Goal: Find contact information: Find contact information

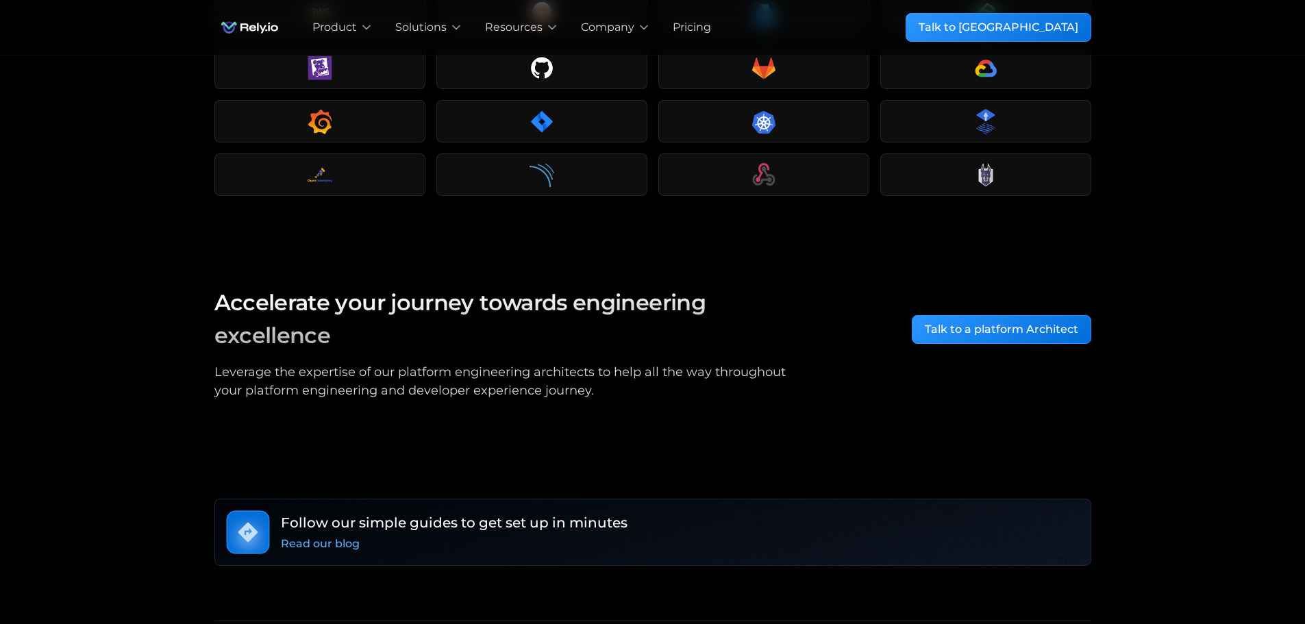
scroll to position [2440, 0]
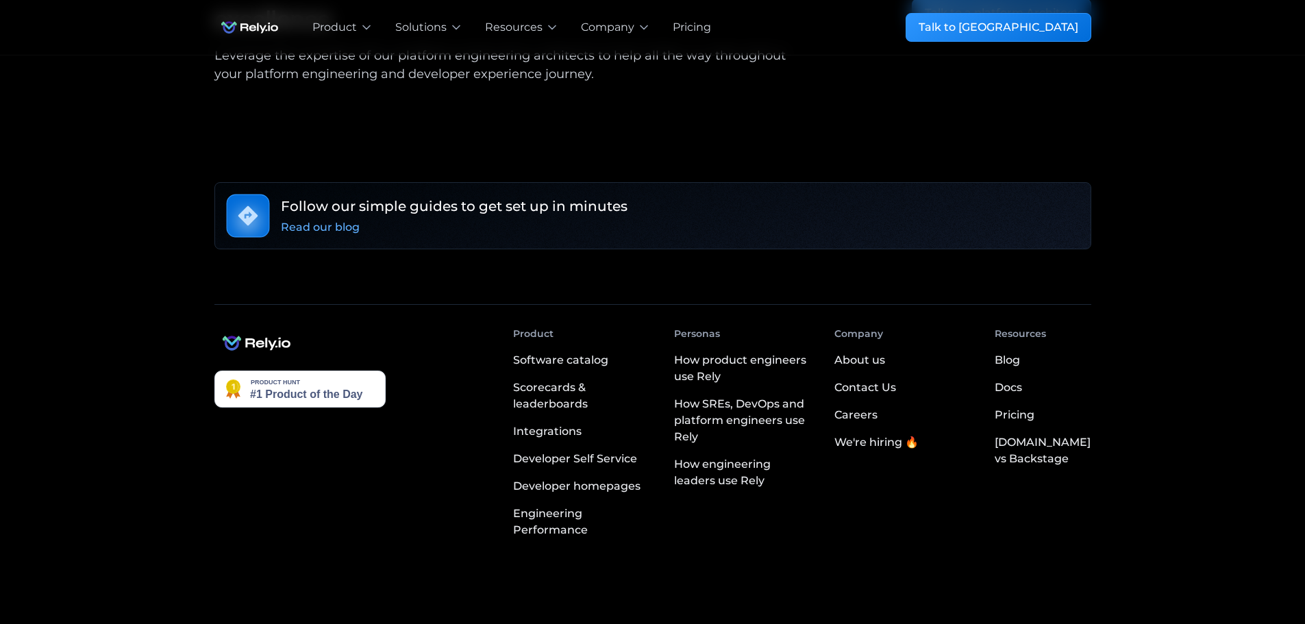
click at [896, 380] on div "Contact Us" at bounding box center [865, 388] width 62 height 16
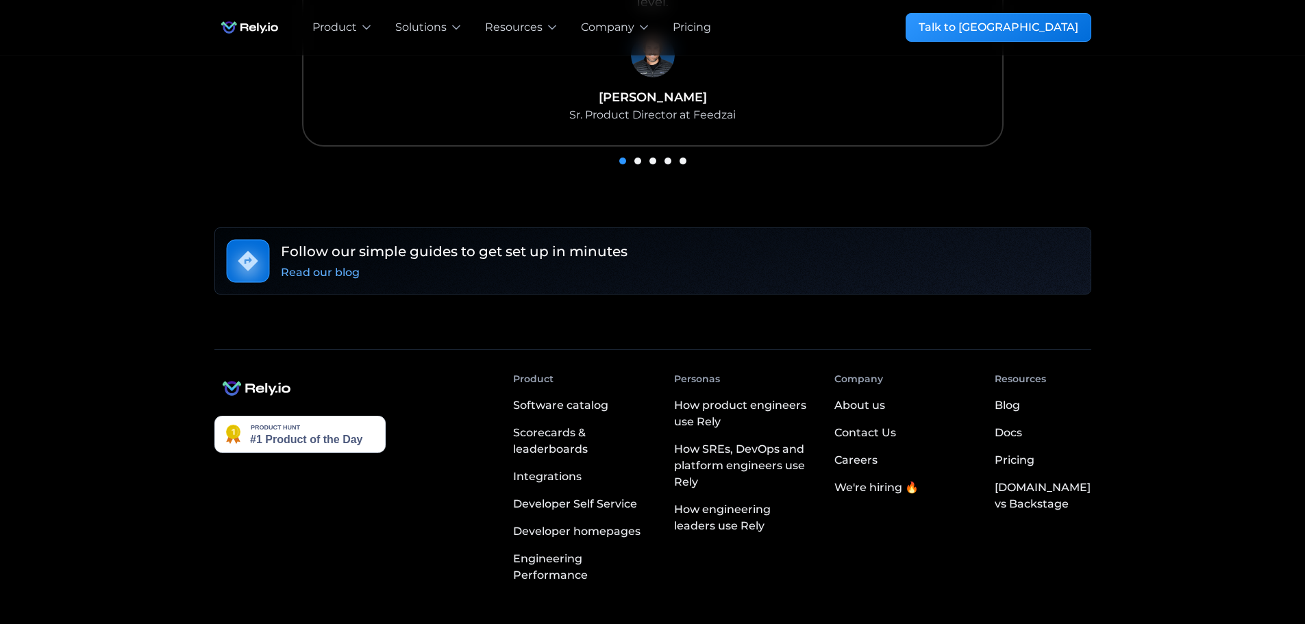
scroll to position [1089, 0]
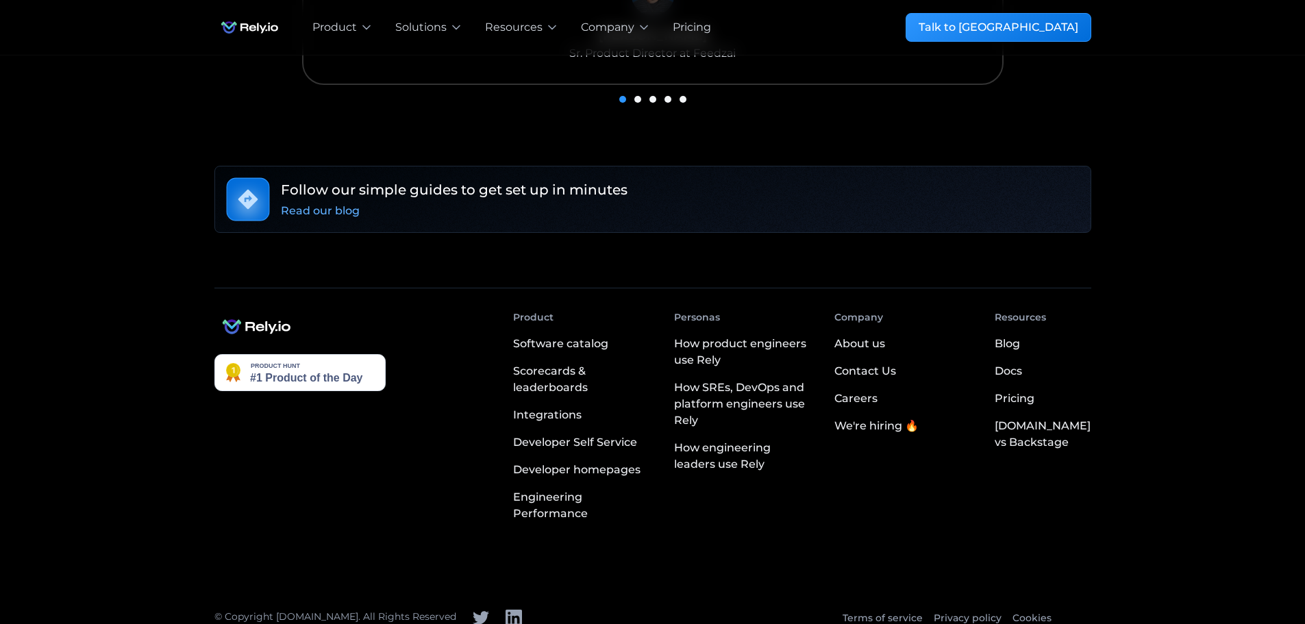
click at [880, 336] on div "About us" at bounding box center [859, 344] width 51 height 16
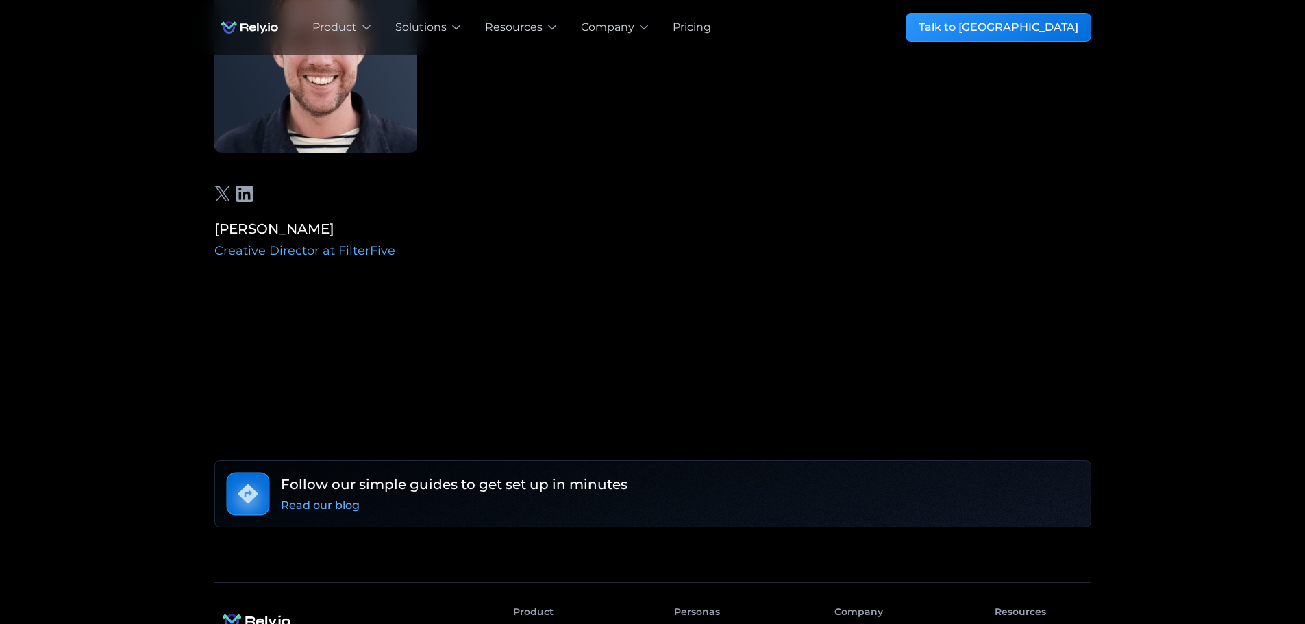
scroll to position [4692, 0]
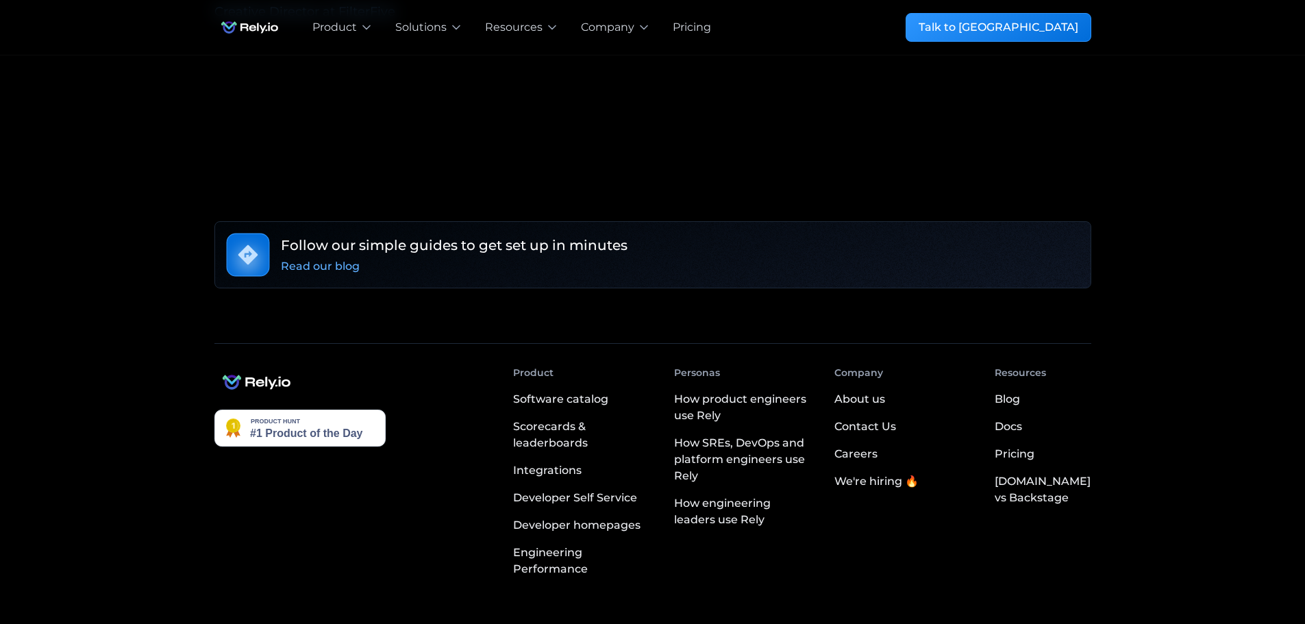
drag, startPoint x: 884, startPoint y: 354, endPoint x: 884, endPoint y: 367, distance: 12.3
click at [884, 419] on div "Contact Us" at bounding box center [865, 427] width 62 height 16
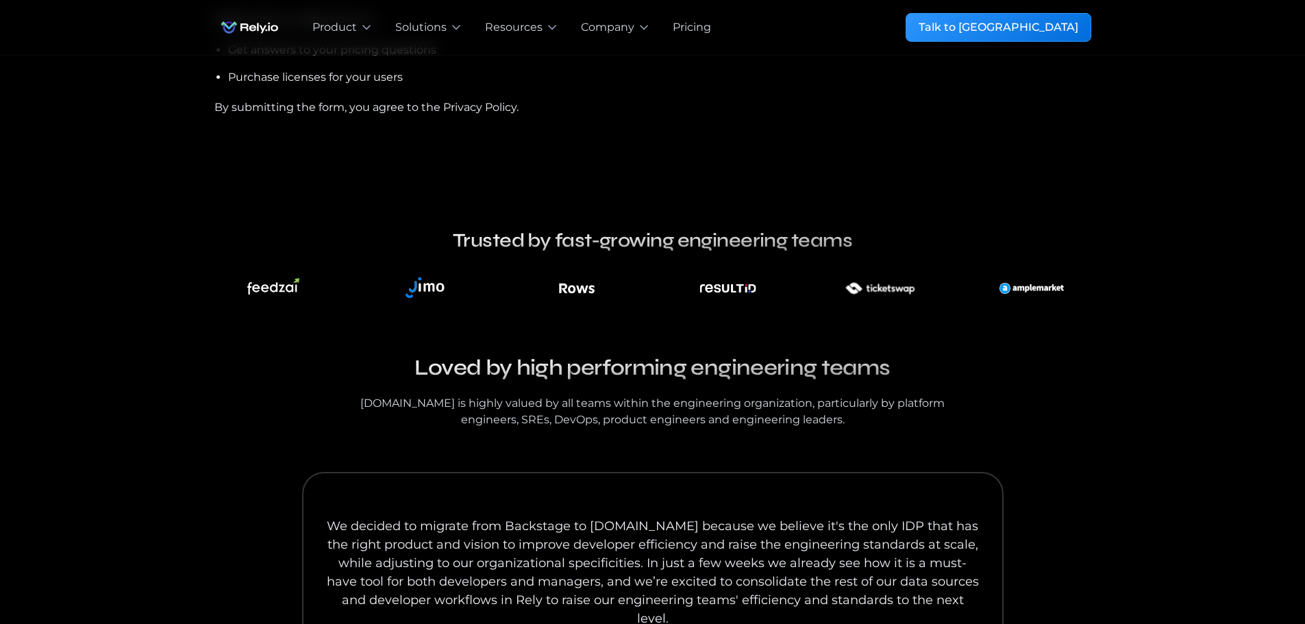
scroll to position [137, 0]
